Goal: Task Accomplishment & Management: Manage account settings

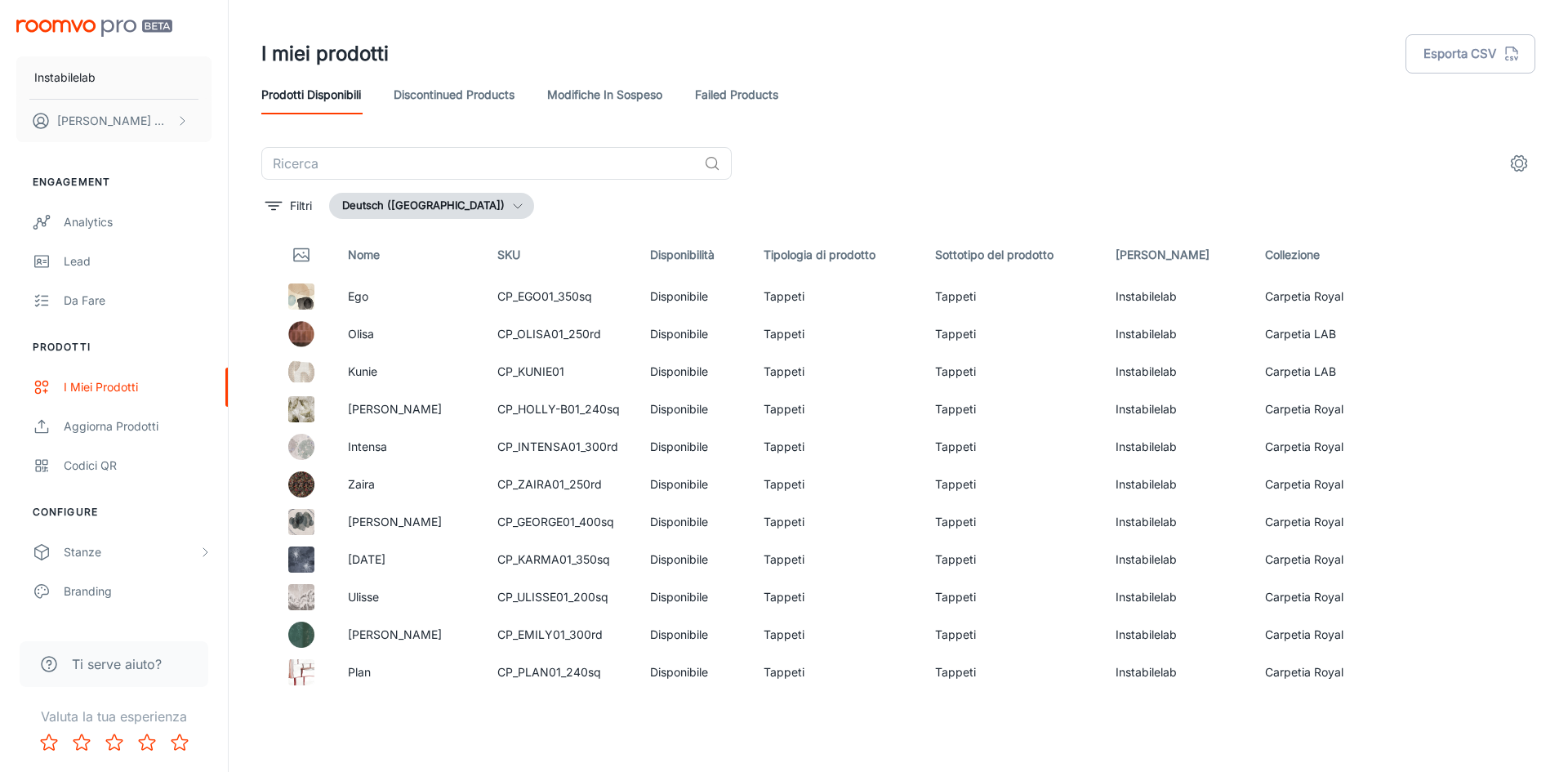
click at [412, 213] on button "Deutsch ([GEOGRAPHIC_DATA])" at bounding box center [431, 206] width 205 height 26
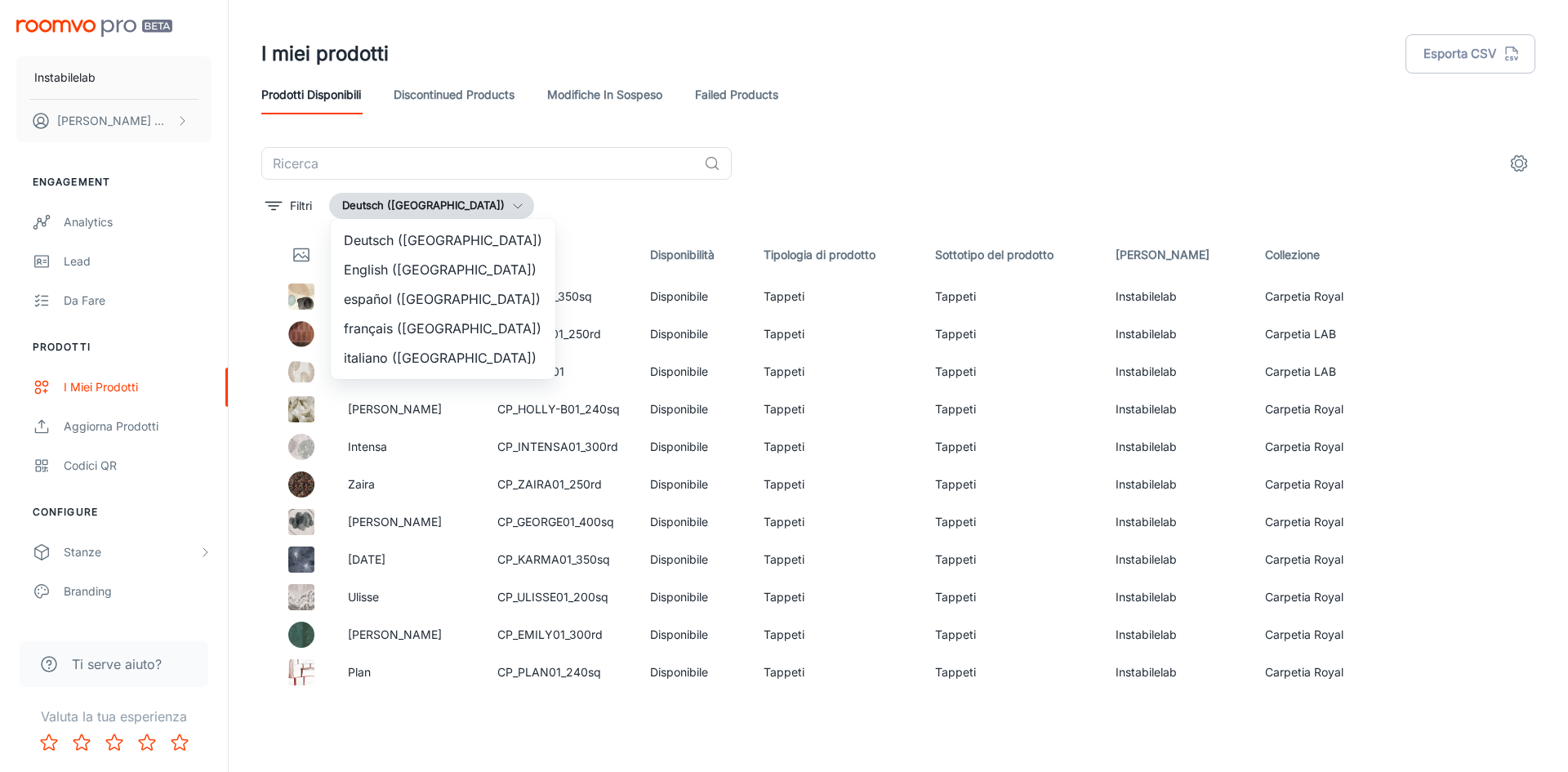
click at [427, 356] on li "italiano ([GEOGRAPHIC_DATA])" at bounding box center [443, 358] width 225 height 30
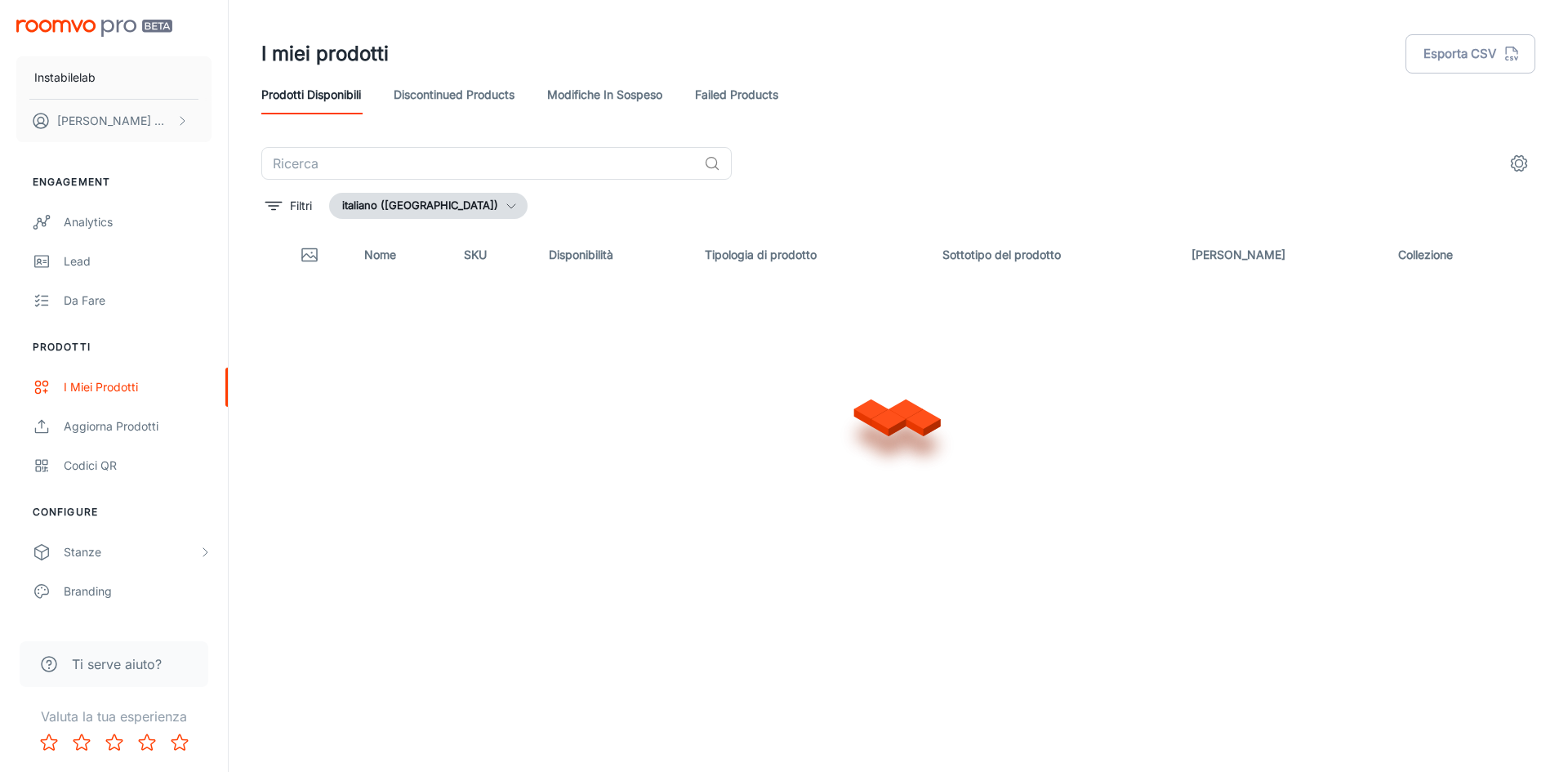
click at [412, 205] on button "italiano ([GEOGRAPHIC_DATA])" at bounding box center [428, 206] width 198 height 26
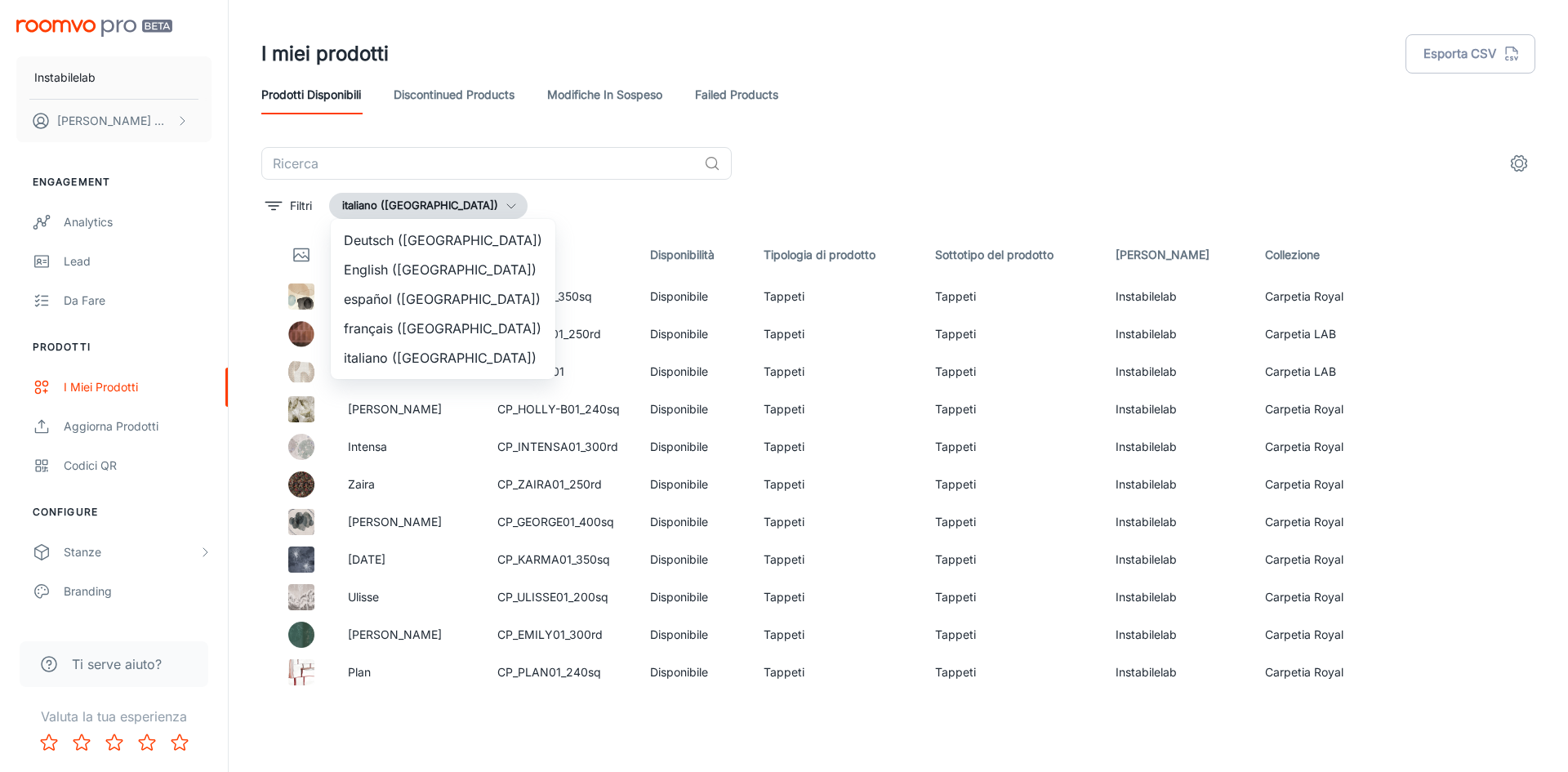
click at [422, 266] on li "English ([GEOGRAPHIC_DATA])" at bounding box center [443, 269] width 225 height 30
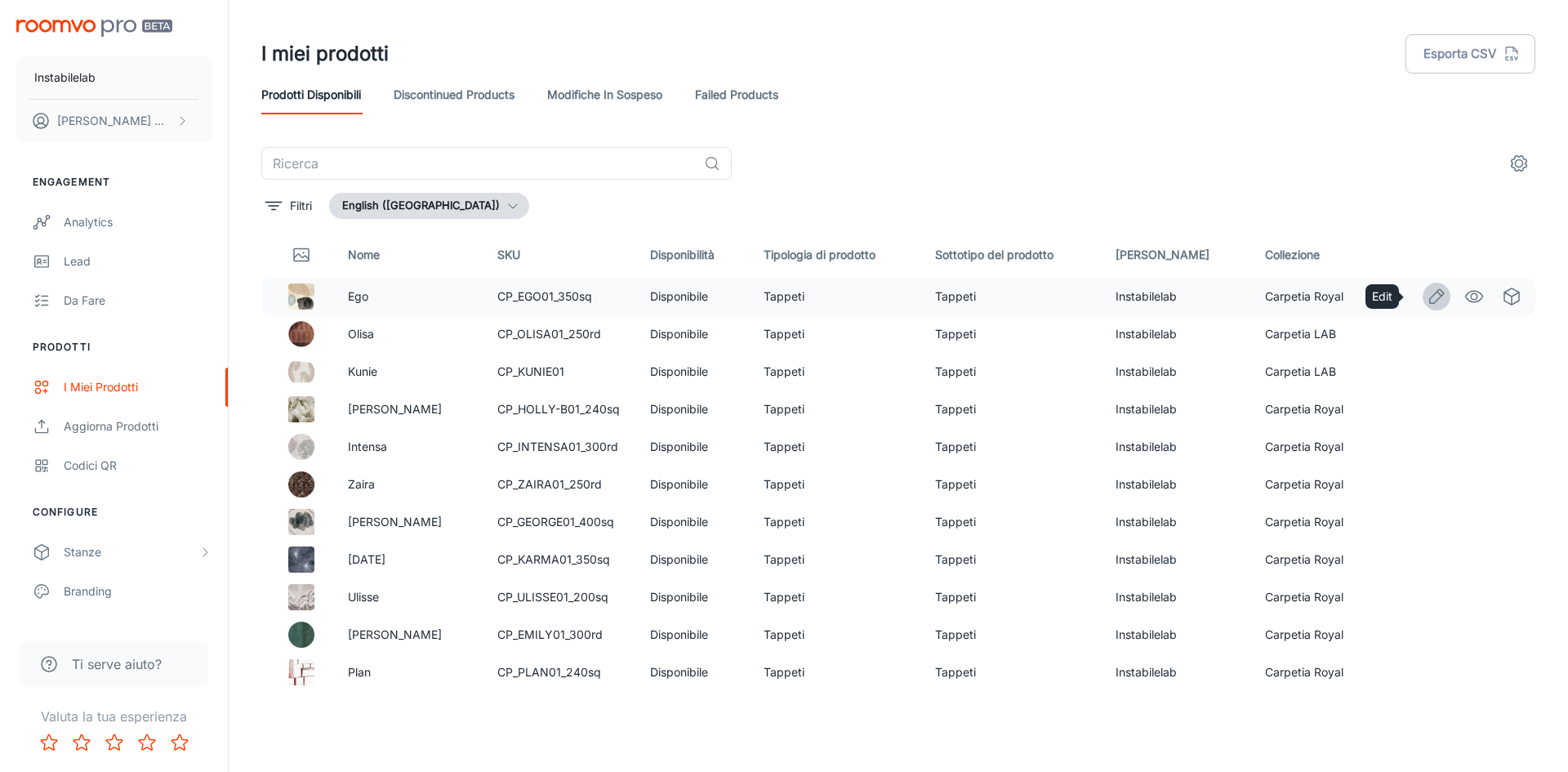
click at [1427, 297] on icon "Edit" at bounding box center [1437, 297] width 20 height 20
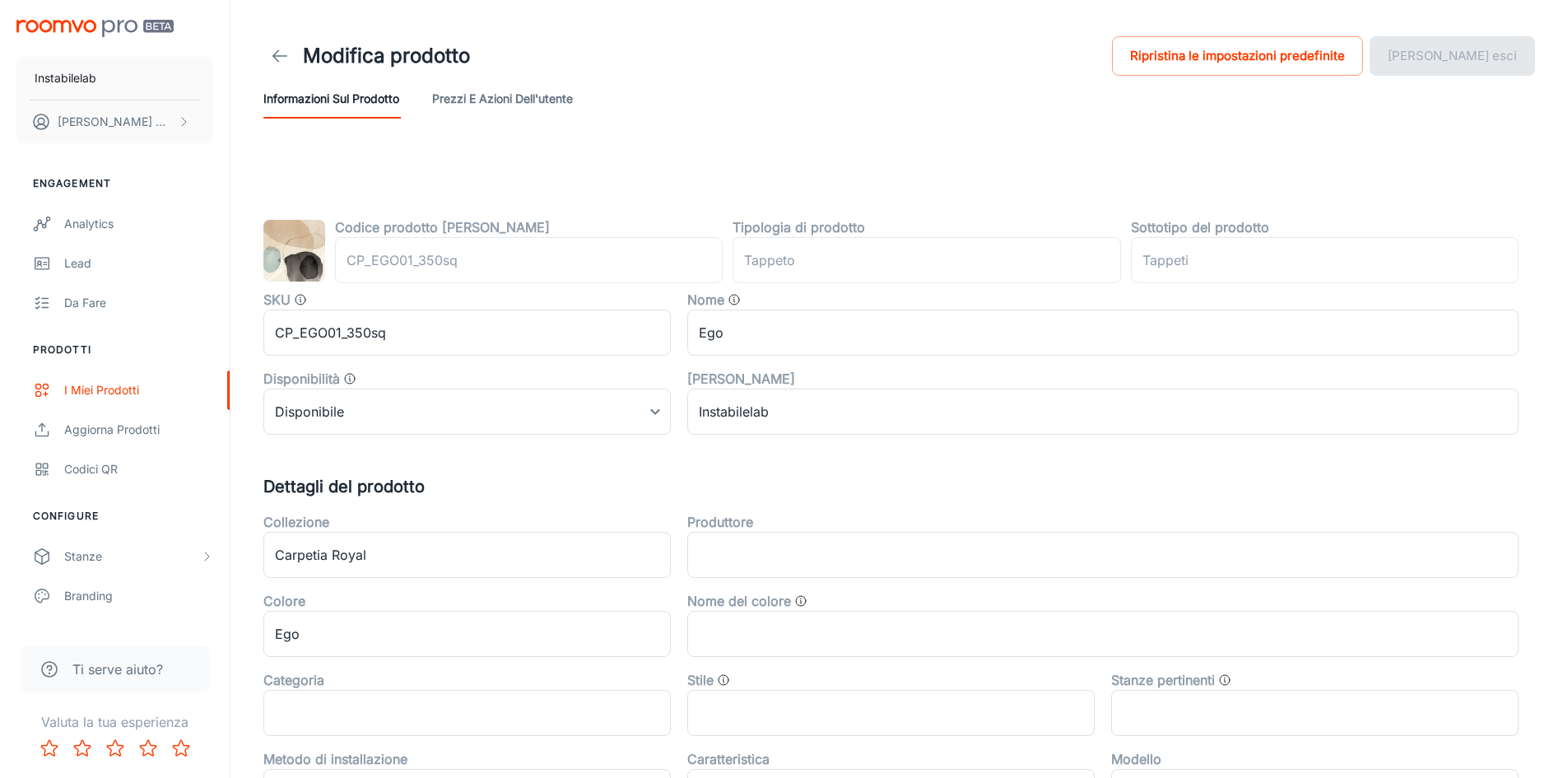
type input "rug"
type input "Area Rugs"
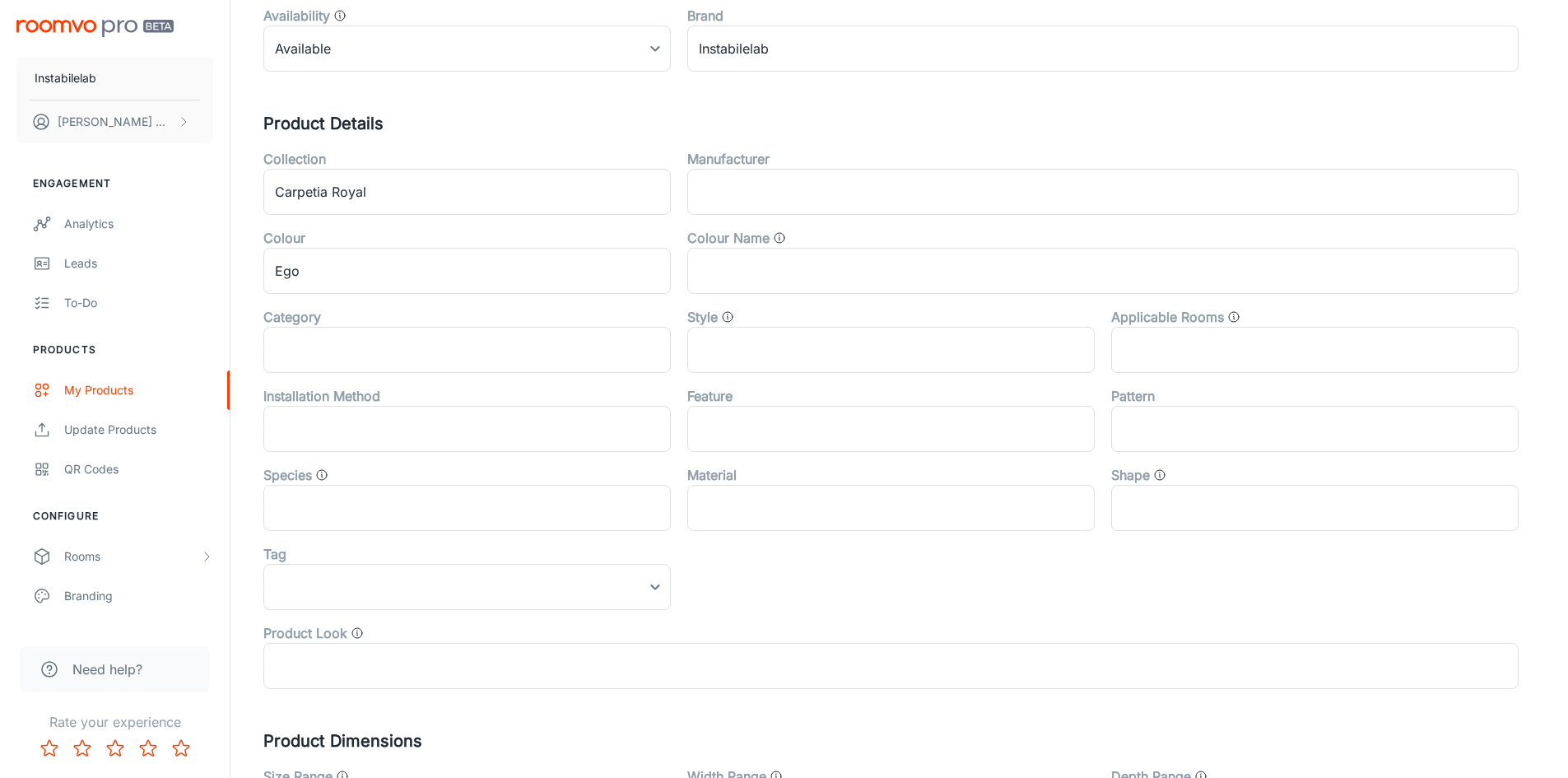
scroll to position [411, 0]
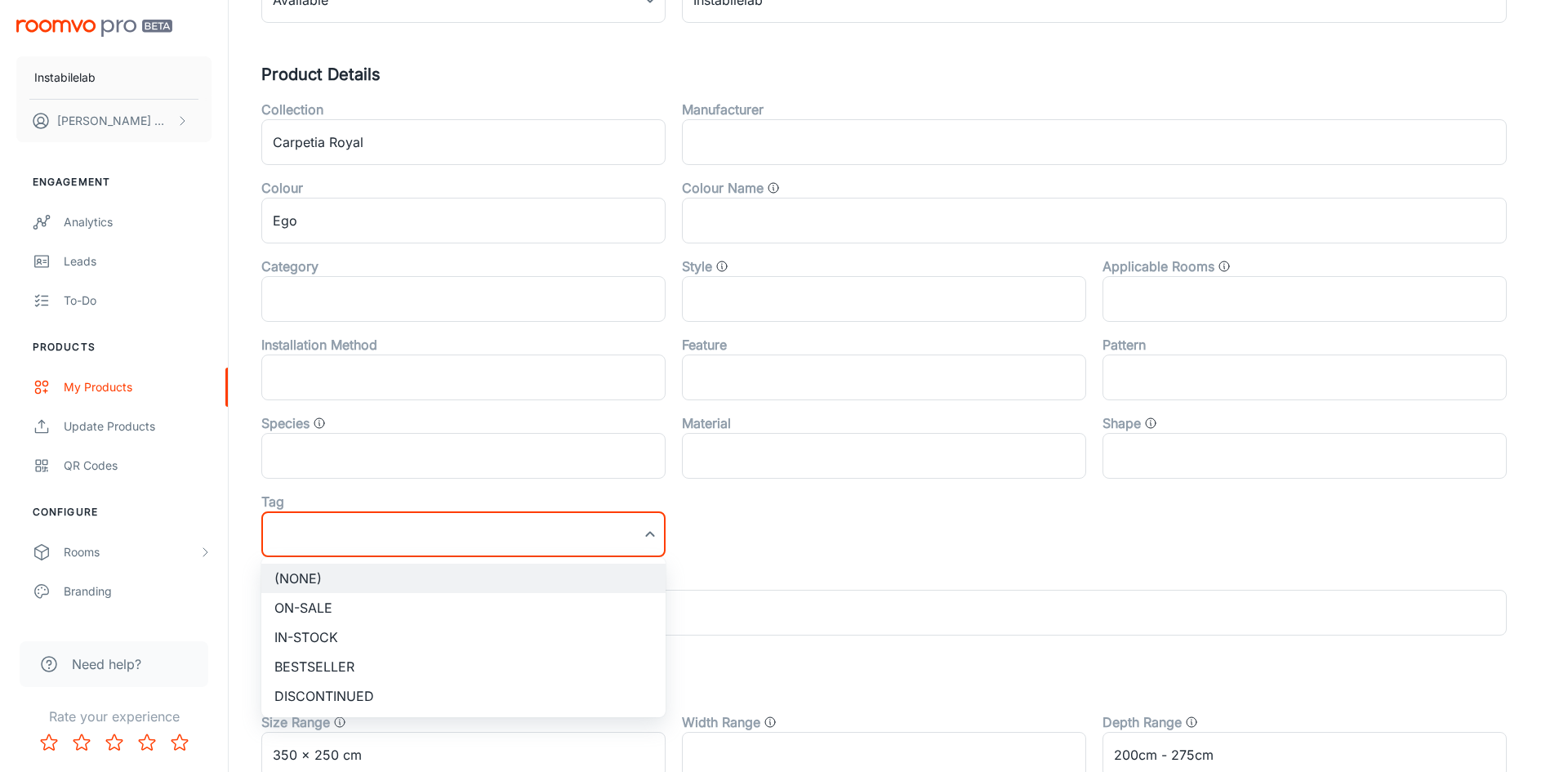
click at [849, 97] on div at bounding box center [784, 386] width 1568 height 772
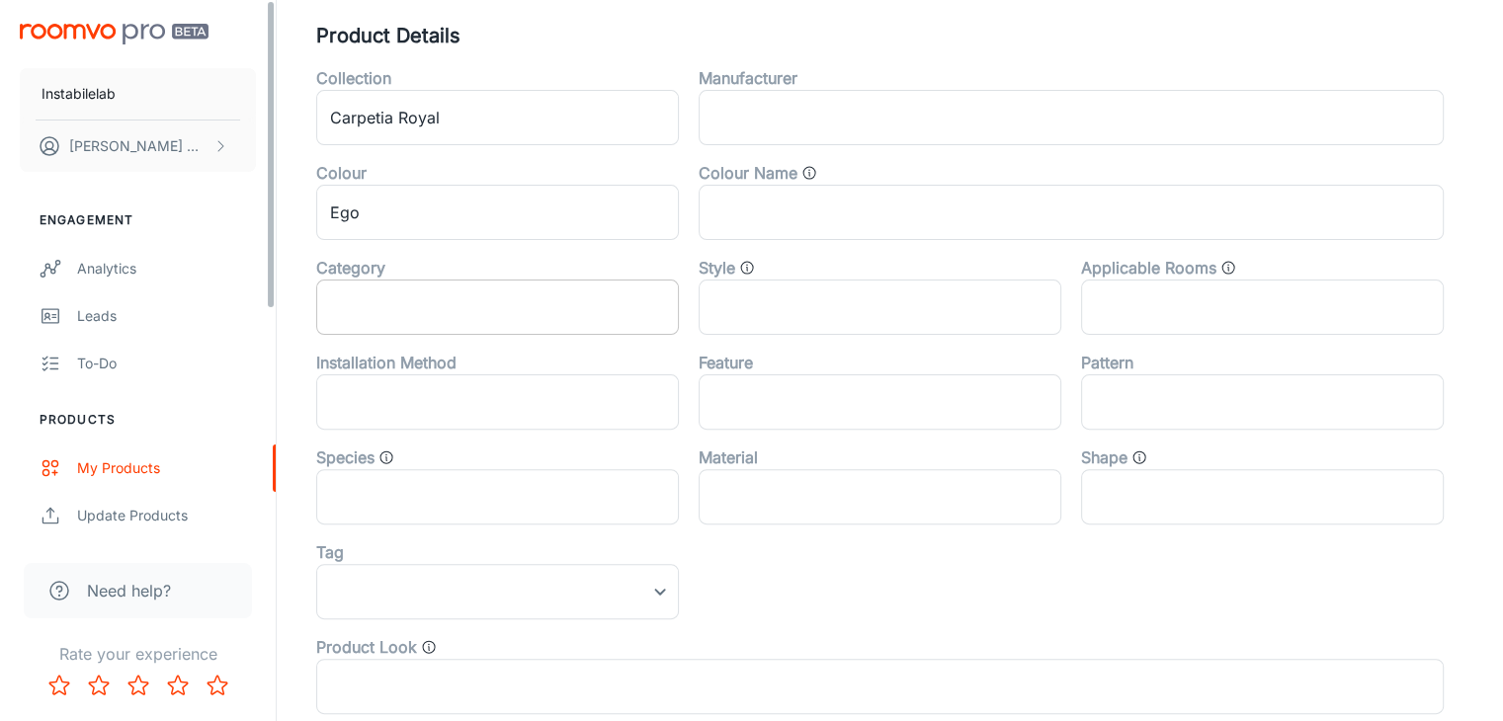
scroll to position [593, 0]
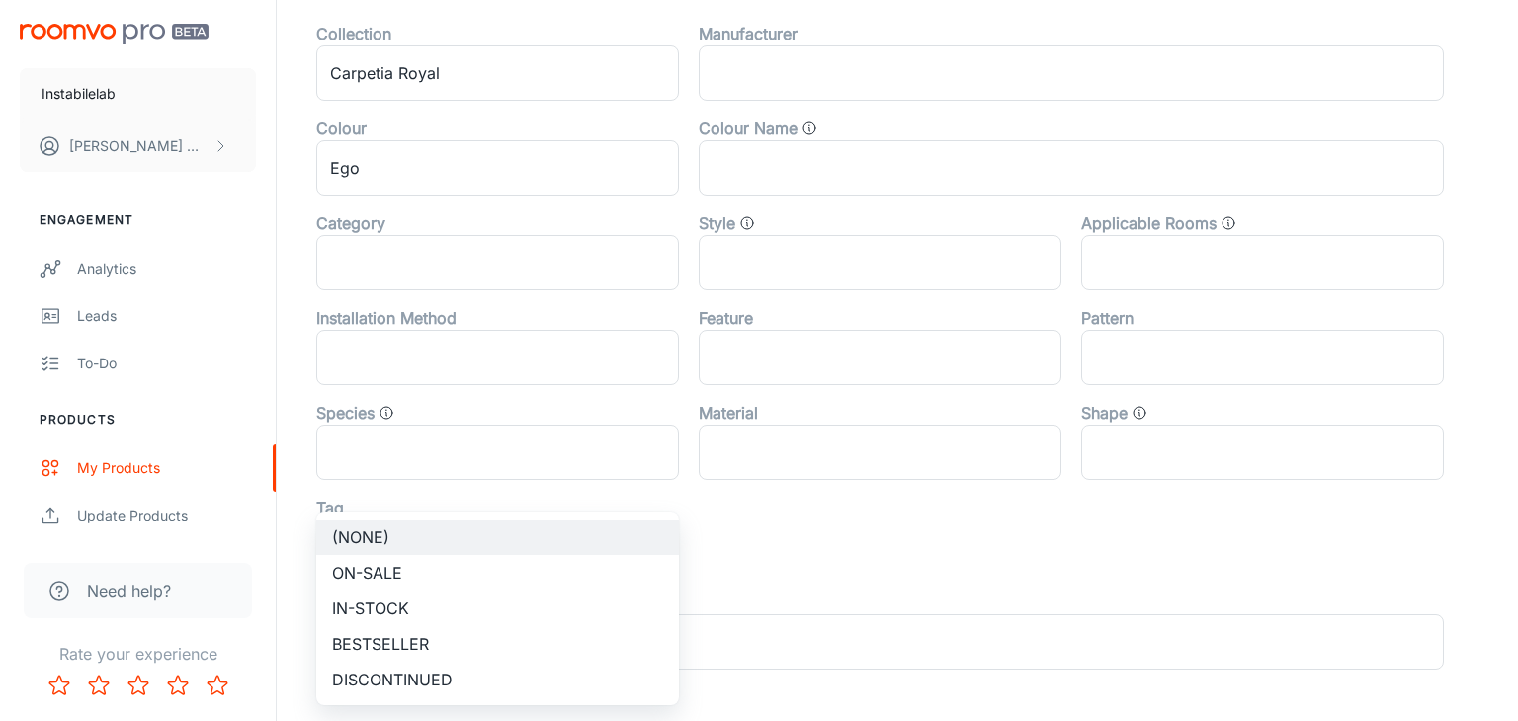
click at [392, 646] on li "Bestseller" at bounding box center [497, 645] width 363 height 36
type input "Bestseller"
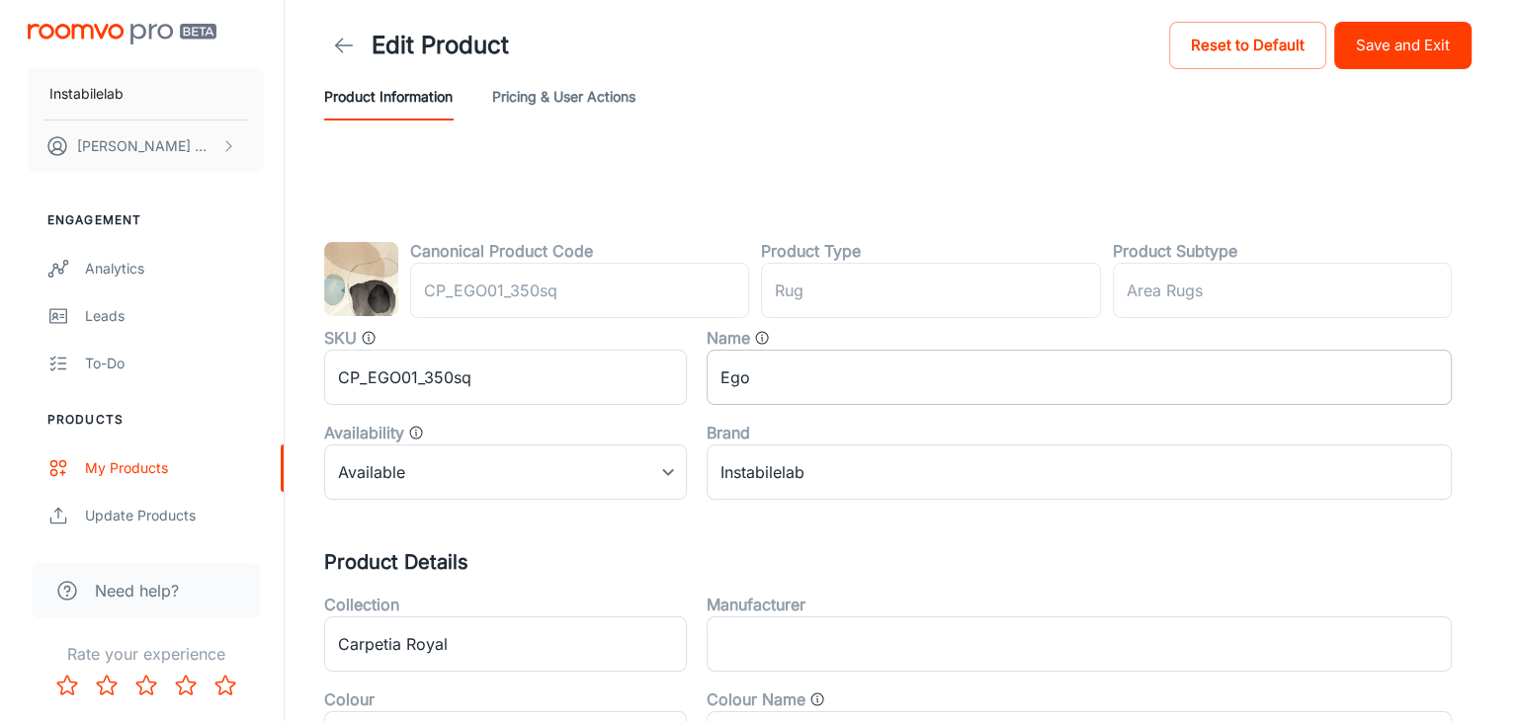
scroll to position [0, 0]
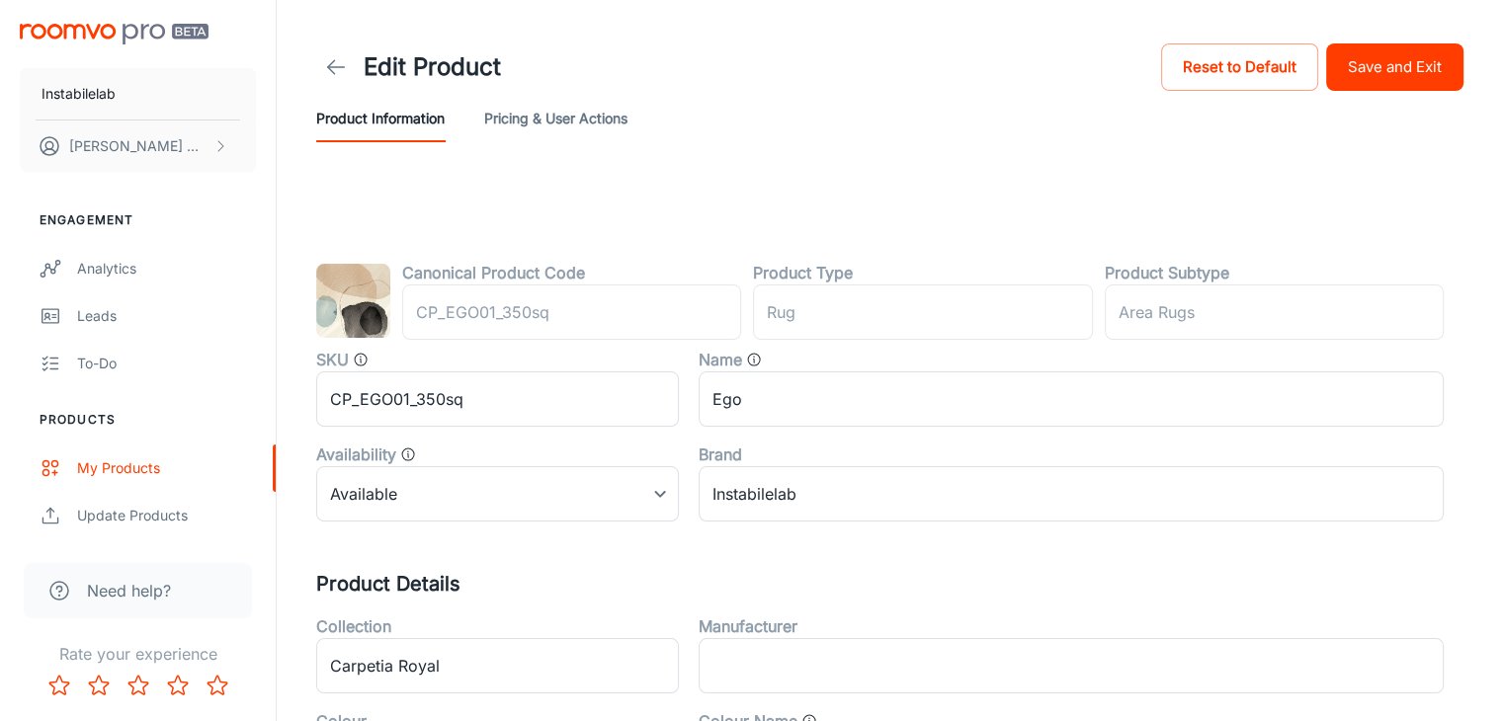
drag, startPoint x: 1424, startPoint y: 68, endPoint x: 1250, endPoint y: 134, distance: 186.1
click at [1424, 68] on button "Save and Exit" at bounding box center [1394, 66] width 137 height 47
